Goal: Task Accomplishment & Management: Manage account settings

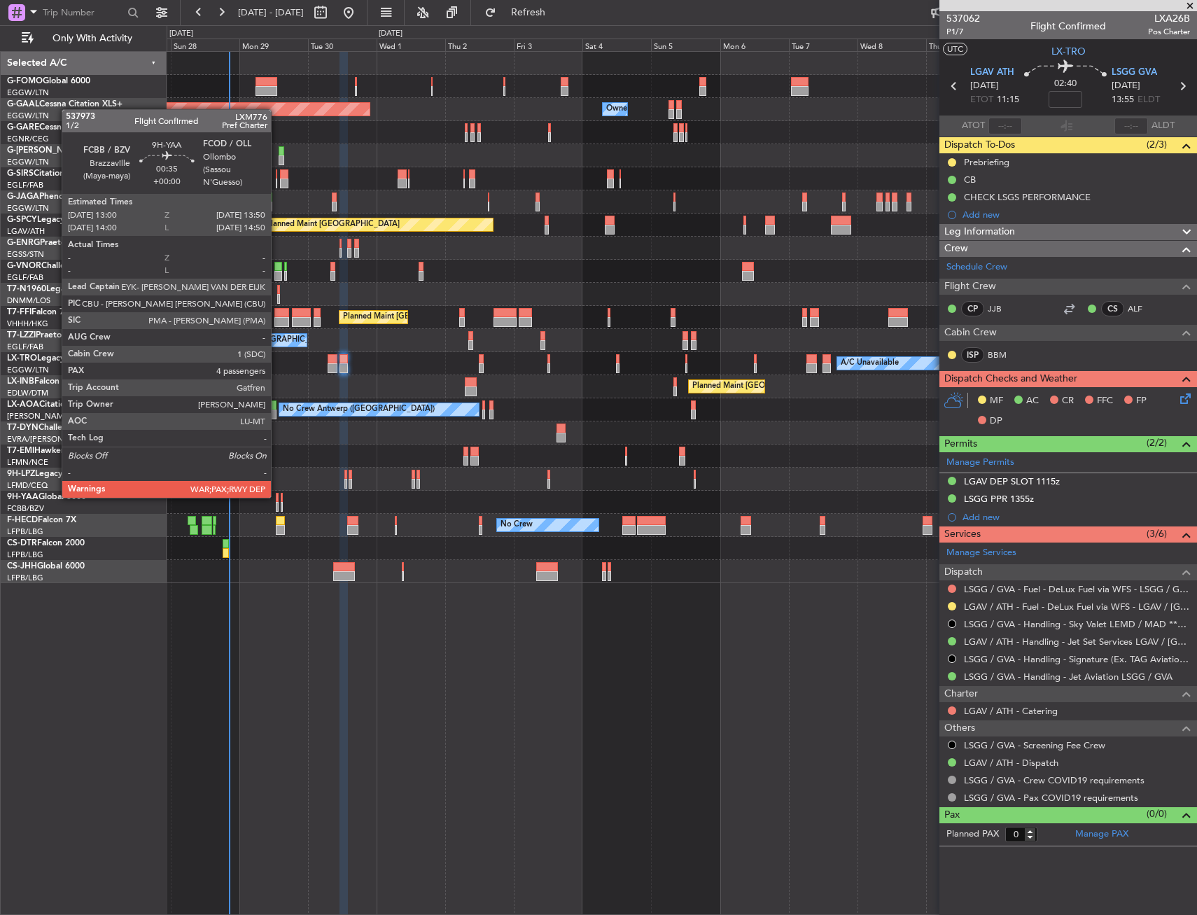
click at [277, 496] on div at bounding box center [277, 498] width 3 height 10
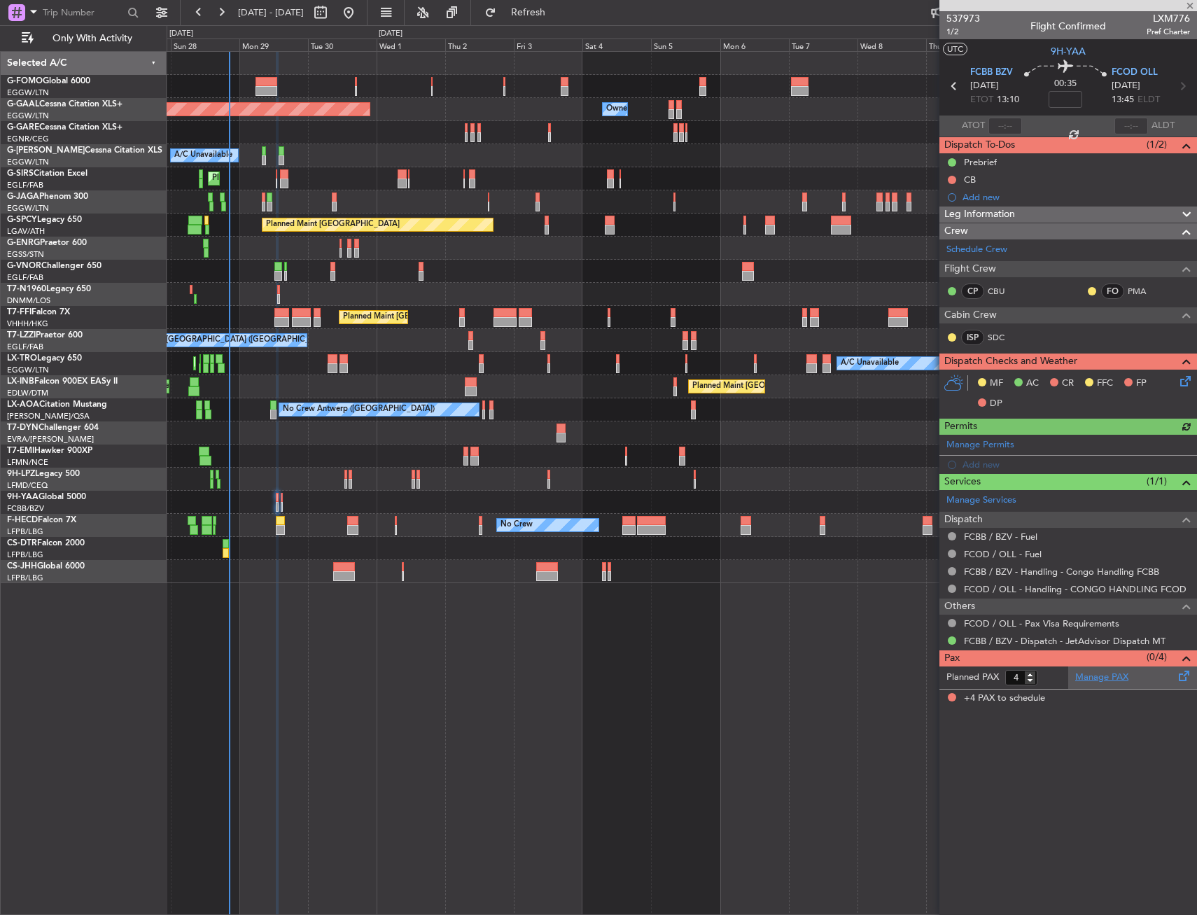
click at [1103, 679] on link "Manage PAX" at bounding box center [1101, 677] width 53 height 14
click at [558, 17] on span "Refresh" at bounding box center [528, 13] width 59 height 10
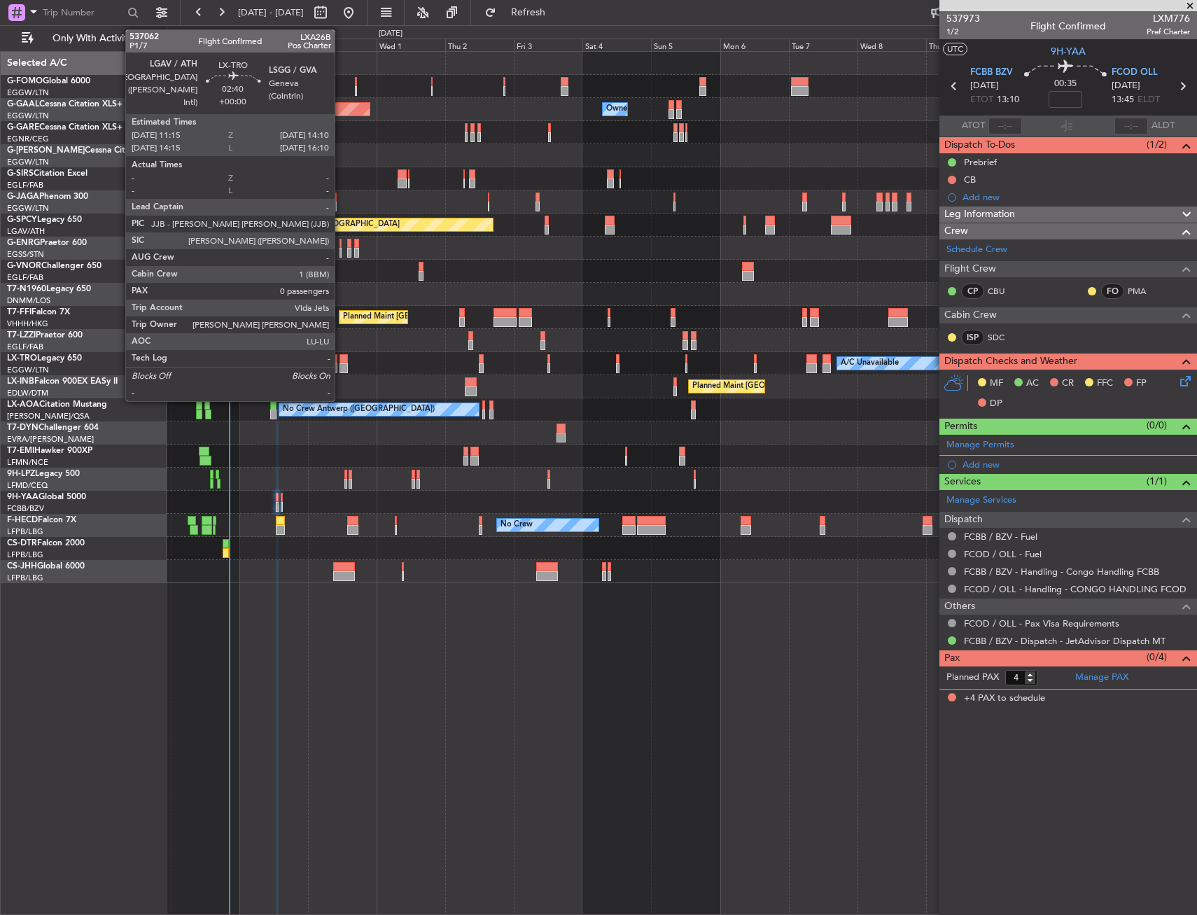
click at [341, 360] on div at bounding box center [343, 359] width 8 height 10
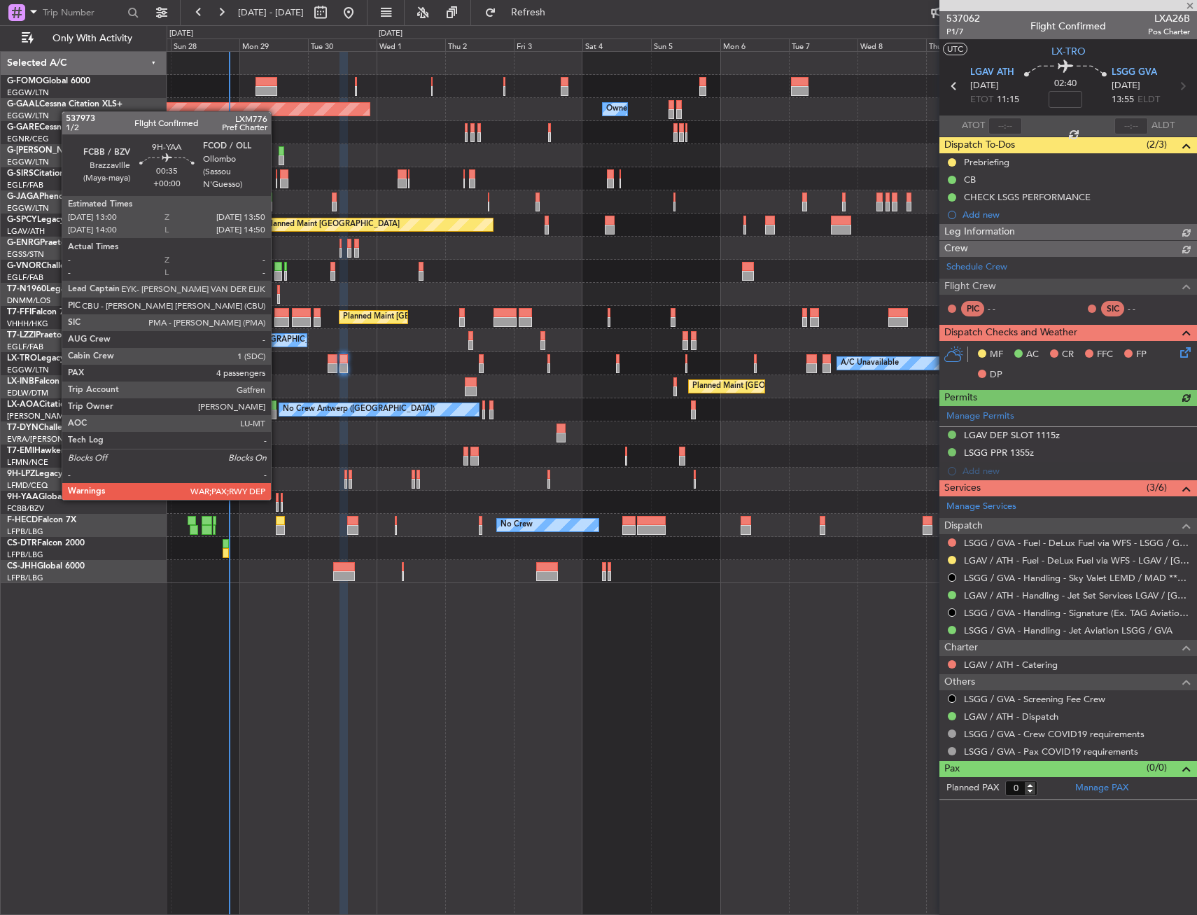
click at [277, 498] on div at bounding box center [277, 498] width 3 height 10
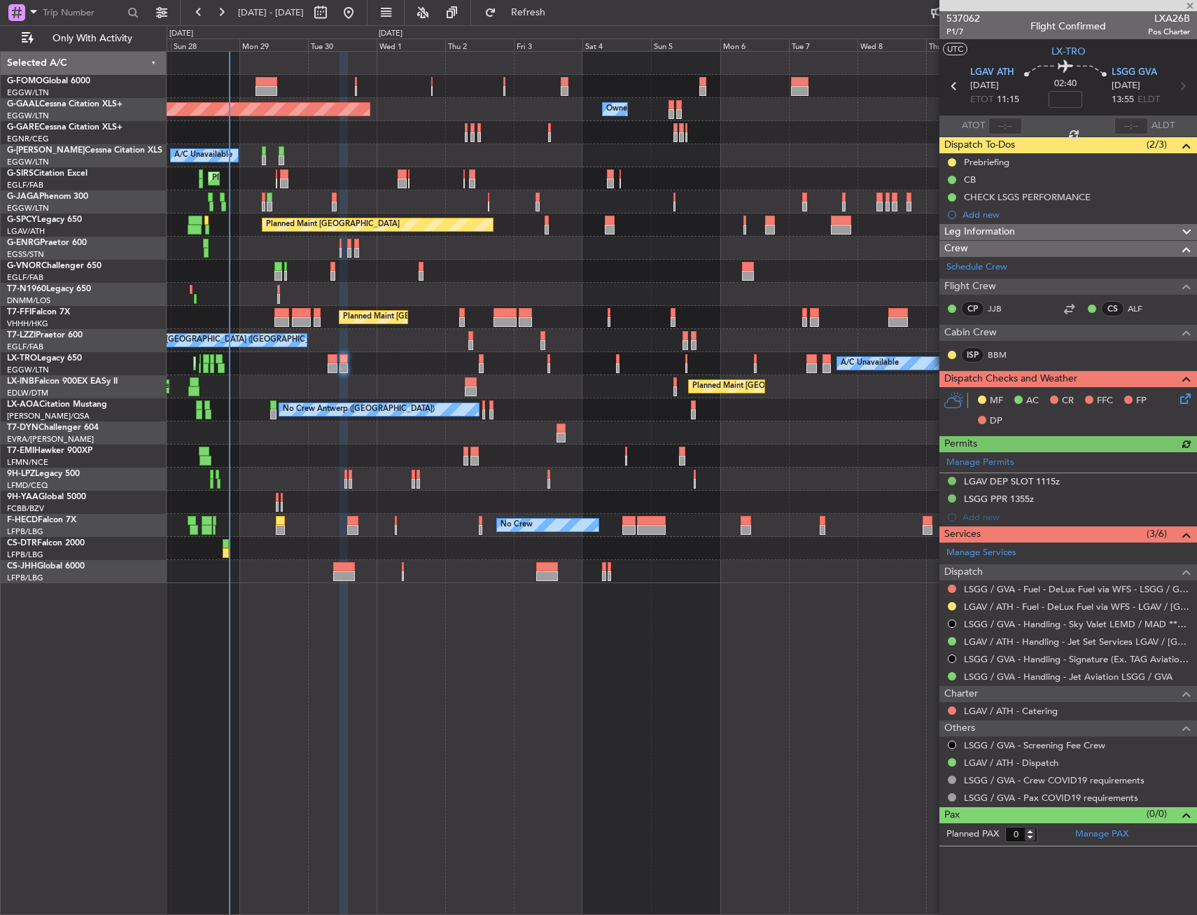
type input "4"
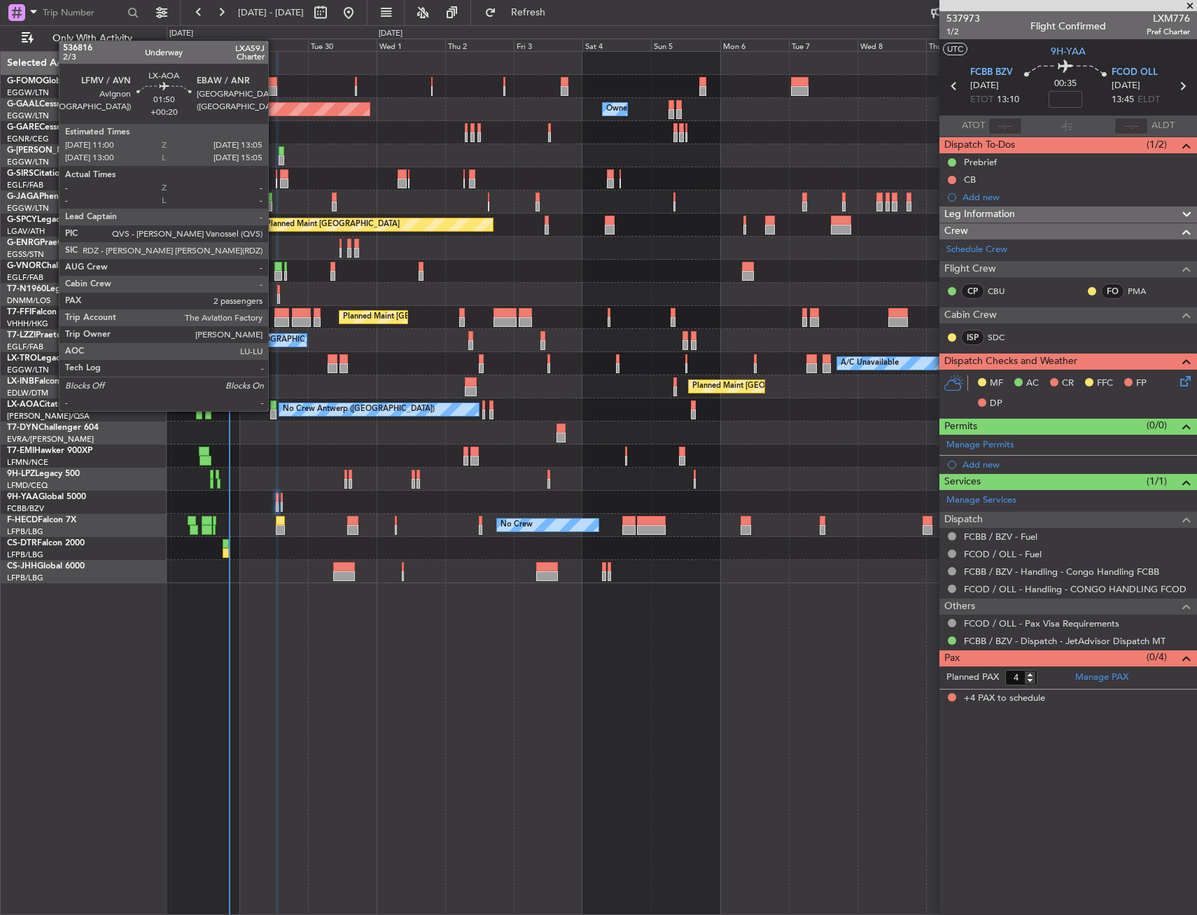
click at [272, 409] on div at bounding box center [273, 405] width 6 height 10
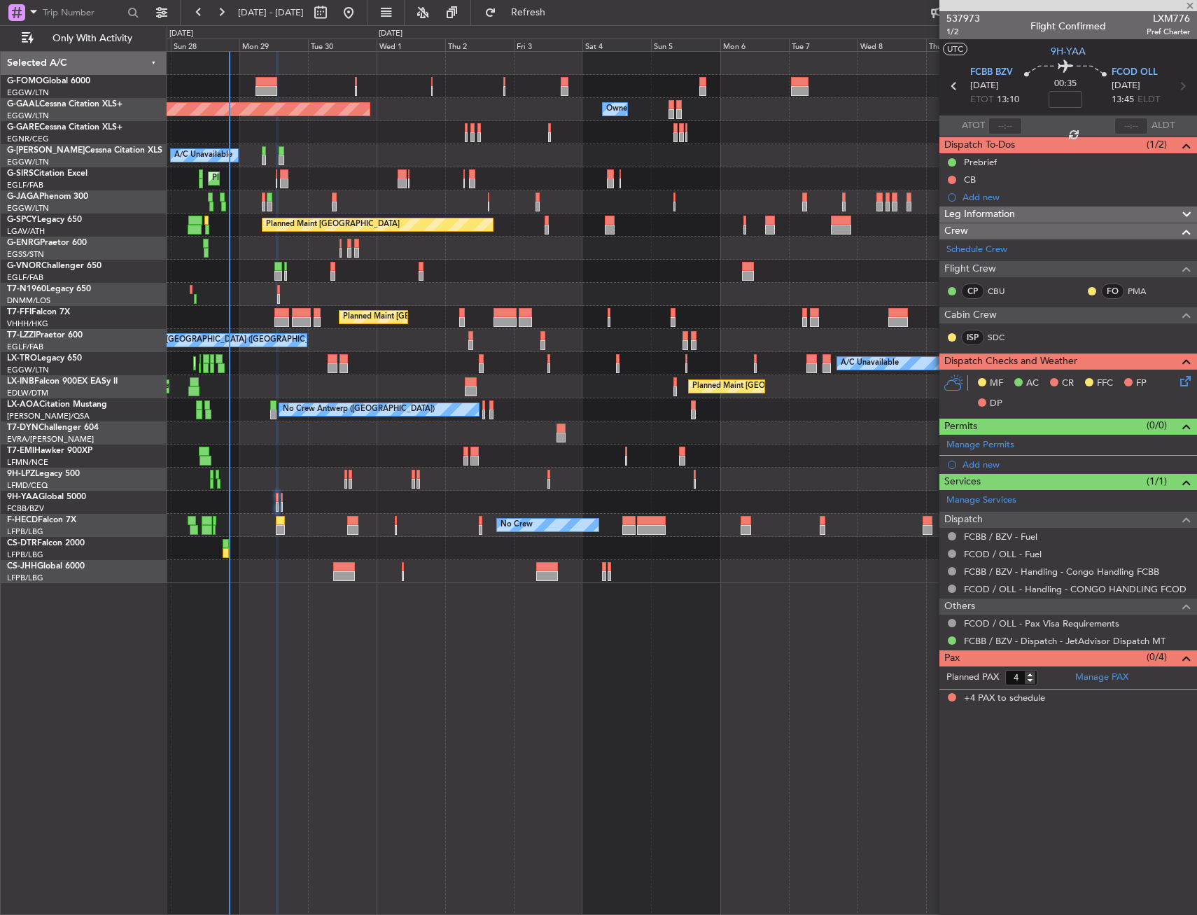
type input "+00:20"
type input "2"
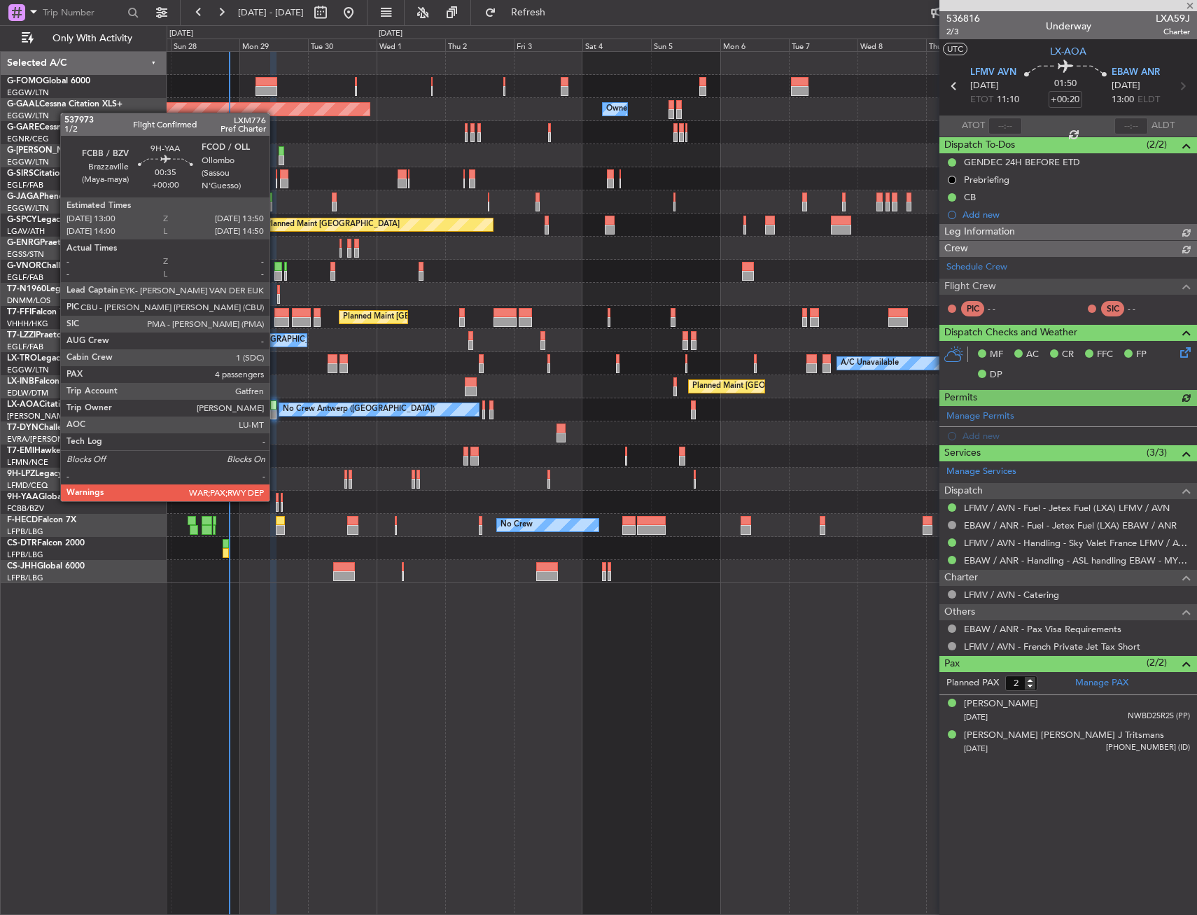
click at [276, 500] on div at bounding box center [277, 498] width 3 height 10
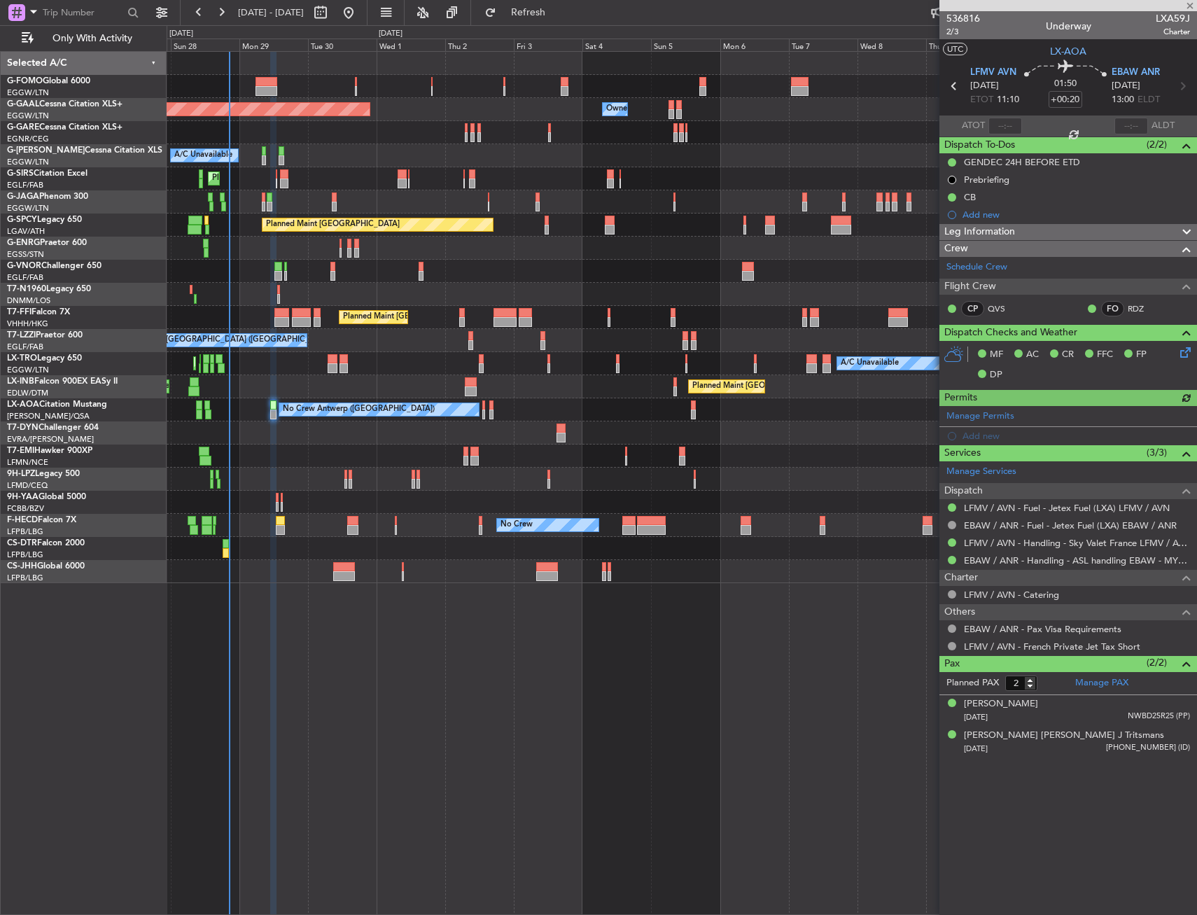
type input "4"
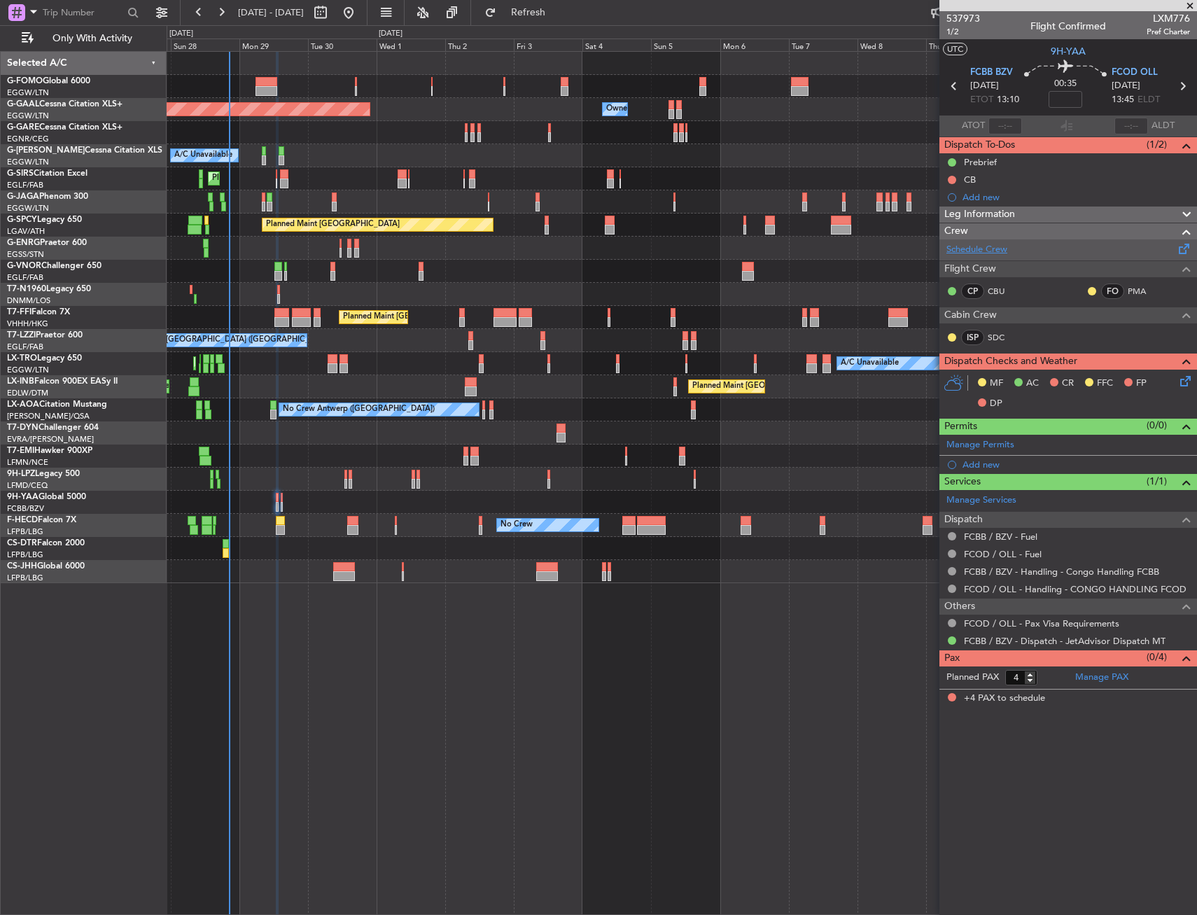
click at [1007, 253] on link "Schedule Crew" at bounding box center [976, 250] width 61 height 14
click at [999, 277] on div "CP CBU FO PMA" at bounding box center [1068, 291] width 258 height 29
click at [998, 288] on link "CBU" at bounding box center [1002, 291] width 31 height 13
click at [999, 248] on link "Schedule Crew" at bounding box center [976, 250] width 61 height 14
